Goal: Find specific page/section

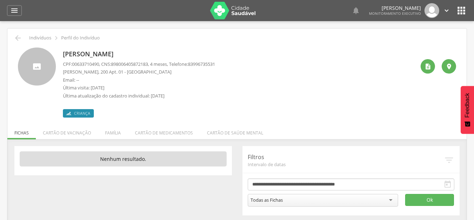
drag, startPoint x: 68, startPoint y: 54, endPoint x: 171, endPoint y: 47, distance: 103.5
click at [171, 47] on div "[PERSON_NAME] CPF: 00633710490 , CNS: [PHONE_NUMBER] , 4 meses, Telefone: 83996…" at bounding box center [237, 79] width 449 height 75
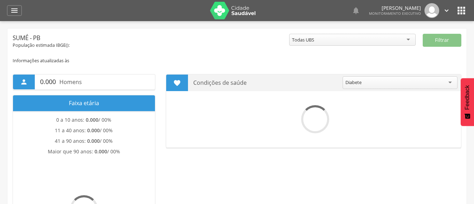
drag, startPoint x: 0, startPoint y: 0, endPoint x: 459, endPoint y: 11, distance: 459.2
click at [460, 11] on icon "" at bounding box center [461, 10] width 11 height 11
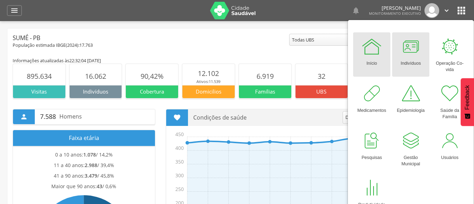
click at [412, 42] on div at bounding box center [410, 46] width 21 height 21
